Goal: Information Seeking & Learning: Learn about a topic

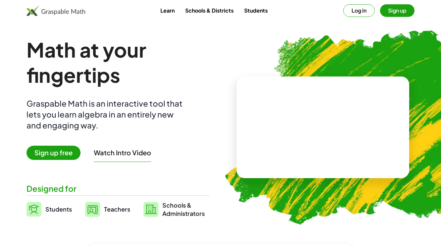
click at [364, 14] on button "Log in" at bounding box center [360, 10] width 32 height 13
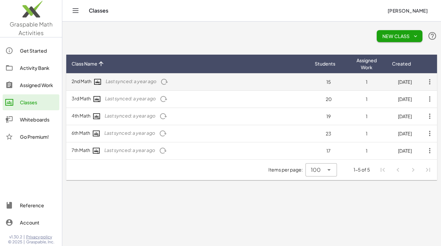
click at [81, 82] on td "2nd Math Last synced: a year ago" at bounding box center [187, 81] width 243 height 17
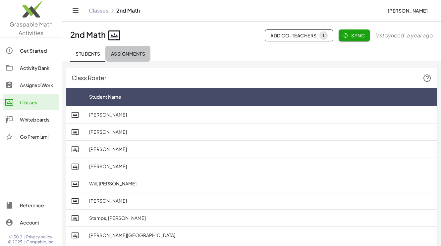
click at [119, 52] on span "Assignments" at bounding box center [128, 54] width 34 height 6
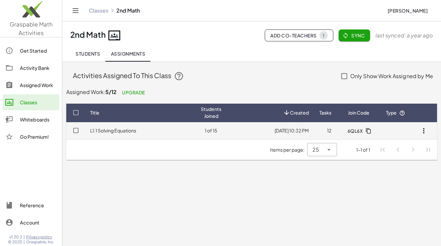
click at [128, 131] on link "L1.1 Solving Equations" at bounding box center [113, 131] width 46 height 6
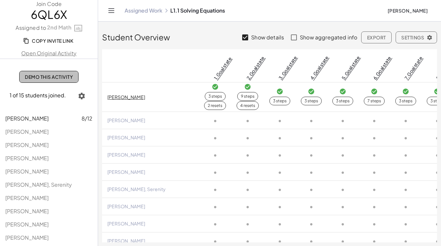
click at [62, 74] on link "Demo This Activity" at bounding box center [48, 77] width 59 height 12
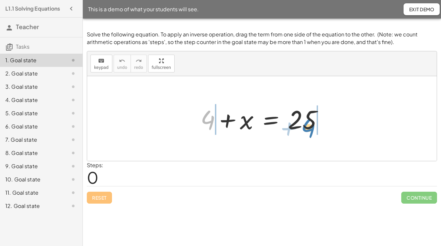
drag, startPoint x: 208, startPoint y: 121, endPoint x: 309, endPoint y: 129, distance: 101.1
click at [309, 129] on div at bounding box center [264, 119] width 135 height 34
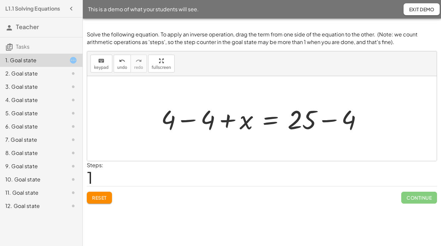
click at [329, 120] on div at bounding box center [264, 119] width 213 height 34
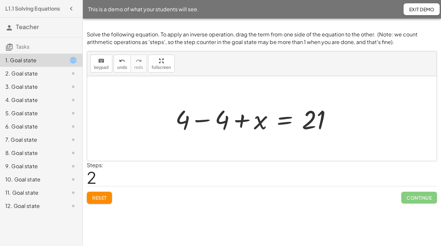
click at [194, 122] on div at bounding box center [256, 119] width 169 height 34
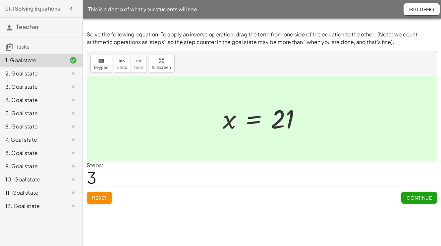
click at [408, 199] on span "Continue" at bounding box center [419, 198] width 25 height 6
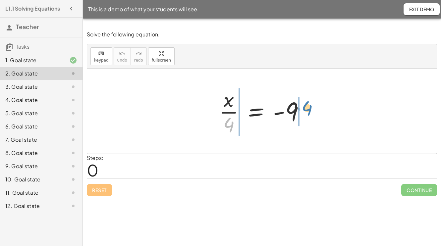
drag, startPoint x: 229, startPoint y: 127, endPoint x: 307, endPoint y: 111, distance: 80.0
click at [307, 111] on div at bounding box center [265, 111] width 98 height 51
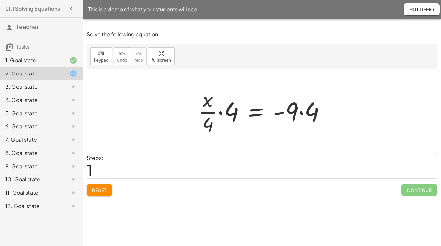
click at [300, 111] on div at bounding box center [264, 111] width 139 height 51
click at [222, 112] on div at bounding box center [262, 111] width 135 height 51
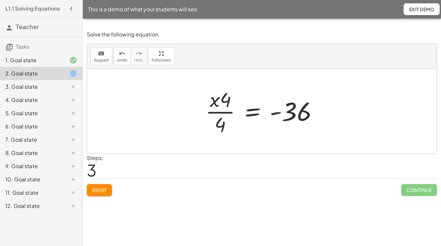
click at [226, 112] on div at bounding box center [264, 111] width 125 height 51
click at [217, 100] on div at bounding box center [264, 111] width 125 height 51
drag, startPoint x: 221, startPoint y: 125, endPoint x: 226, endPoint y: 96, distance: 29.9
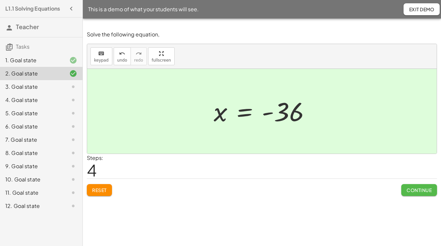
click at [412, 192] on span "Continue" at bounding box center [419, 190] width 25 height 6
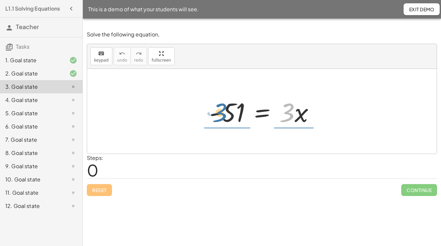
drag, startPoint x: 289, startPoint y: 114, endPoint x: 221, endPoint y: 114, distance: 68.3
click at [221, 114] on div at bounding box center [264, 112] width 117 height 34
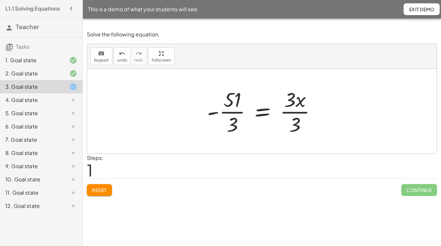
click at [234, 112] on div at bounding box center [264, 111] width 121 height 51
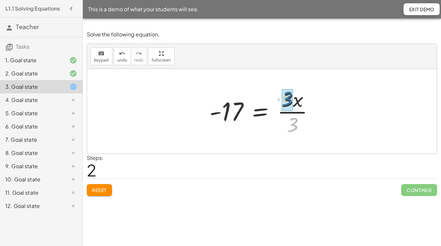
drag, startPoint x: 294, startPoint y: 126, endPoint x: 288, endPoint y: 99, distance: 26.8
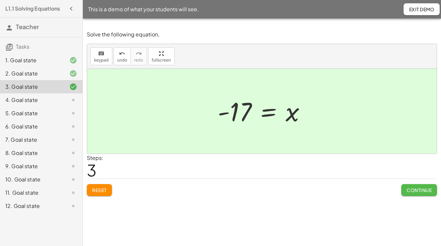
click at [419, 190] on span "Continue" at bounding box center [419, 190] width 25 height 6
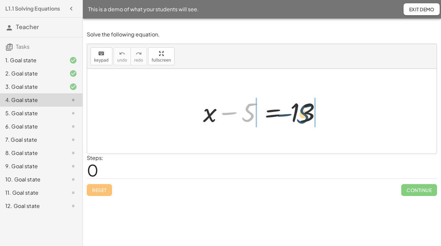
drag, startPoint x: 251, startPoint y: 114, endPoint x: 306, endPoint y: 115, distance: 55.4
click at [306, 115] on div at bounding box center [265, 112] width 130 height 34
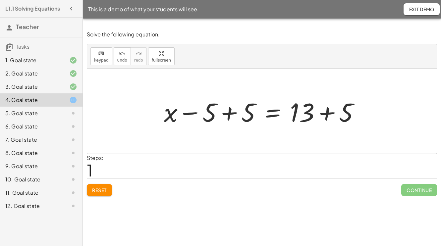
click at [327, 113] on div at bounding box center [265, 112] width 208 height 34
click at [225, 111] on div at bounding box center [245, 112] width 169 height 34
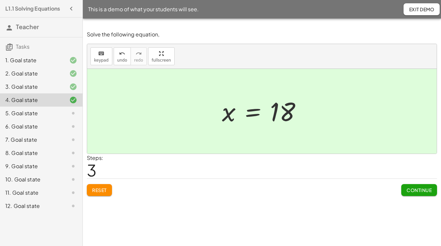
click at [414, 190] on span "Continue" at bounding box center [419, 190] width 25 height 6
